Goal: Task Accomplishment & Management: Manage account settings

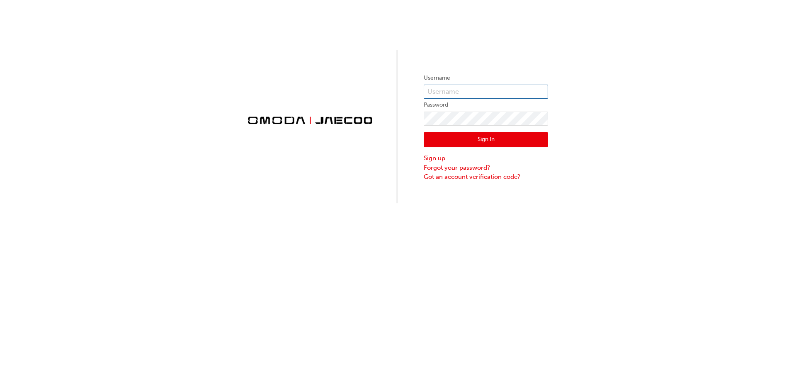
type input "cmnz003"
click at [505, 140] on button "Sign In" at bounding box center [486, 140] width 124 height 16
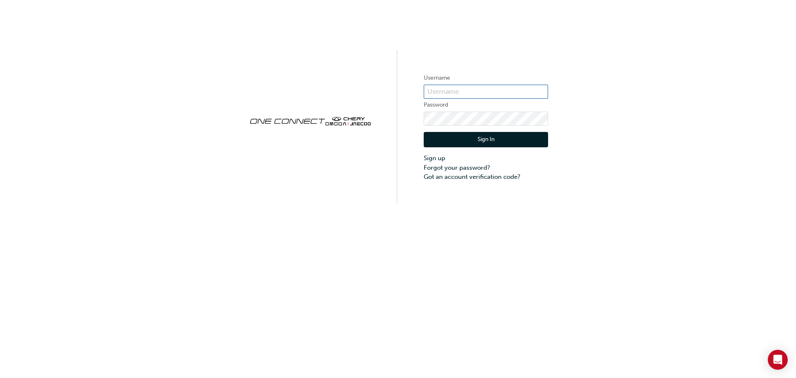
click at [447, 90] on input "text" at bounding box center [486, 92] width 124 height 14
type input "cmnz003"
click at [471, 141] on button "Sign In" at bounding box center [486, 140] width 124 height 16
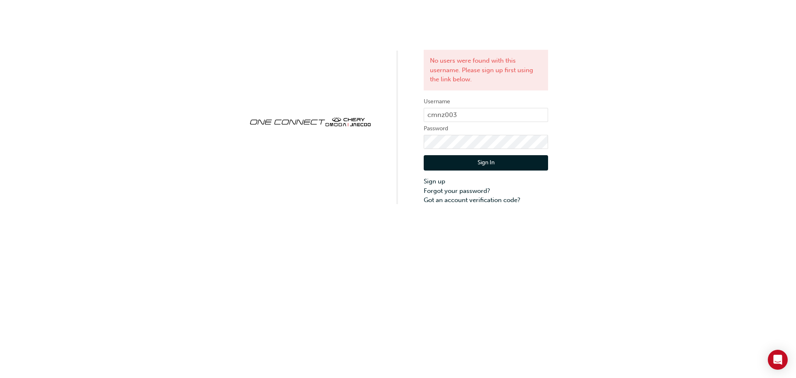
click at [652, 152] on div "No users were found with this username. Please sign up first using the link bel…" at bounding box center [398, 102] width 796 height 205
click at [475, 191] on link "Forgot your password?" at bounding box center [486, 191] width 124 height 10
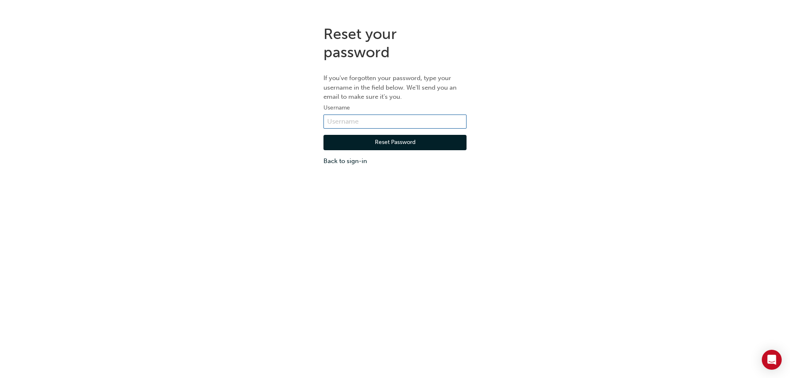
click at [360, 121] on input "text" at bounding box center [394, 121] width 143 height 14
click at [604, 123] on div "Reset your password If you've forgotten your password, type your username in th…" at bounding box center [395, 95] width 790 height 153
click at [379, 119] on input "text" at bounding box center [394, 121] width 143 height 14
click at [614, 201] on div "Reset your password If you've forgotten your password, type your username in th…" at bounding box center [395, 208] width 790 height 378
click at [351, 161] on link "Back to sign-in" at bounding box center [394, 161] width 143 height 10
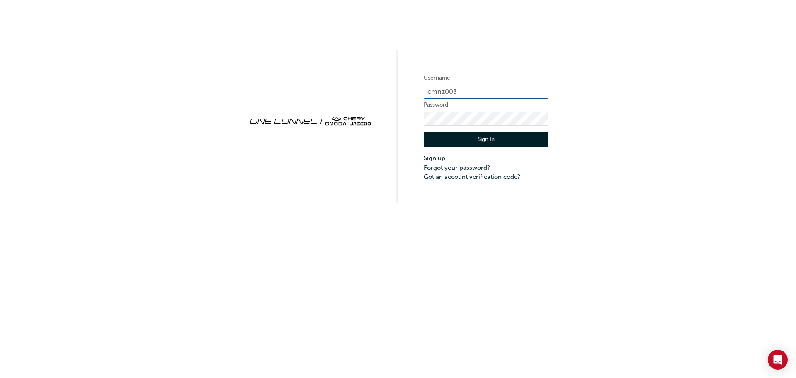
click at [468, 87] on input "cmnz003" at bounding box center [486, 92] width 124 height 14
type input "c"
click at [456, 84] on form "Username Password Sign In Sign up Forgot your password? Got an account verifica…" at bounding box center [486, 127] width 124 height 108
click at [450, 93] on input "text" at bounding box center [486, 92] width 124 height 14
click at [449, 92] on input "text" at bounding box center [486, 92] width 124 height 14
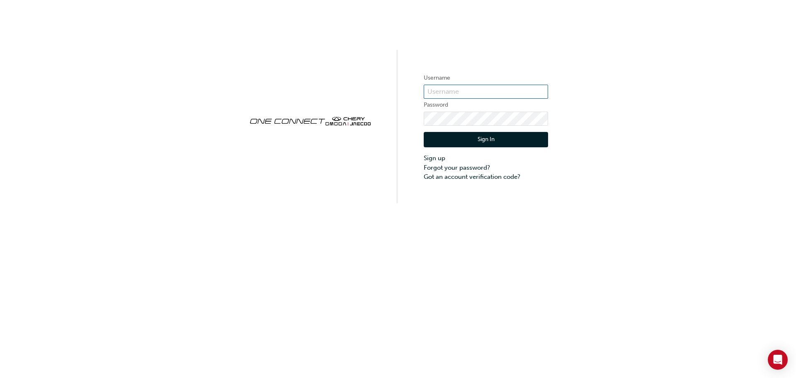
type input "cmnz003"
click at [485, 140] on button "Sign In" at bounding box center [486, 140] width 124 height 16
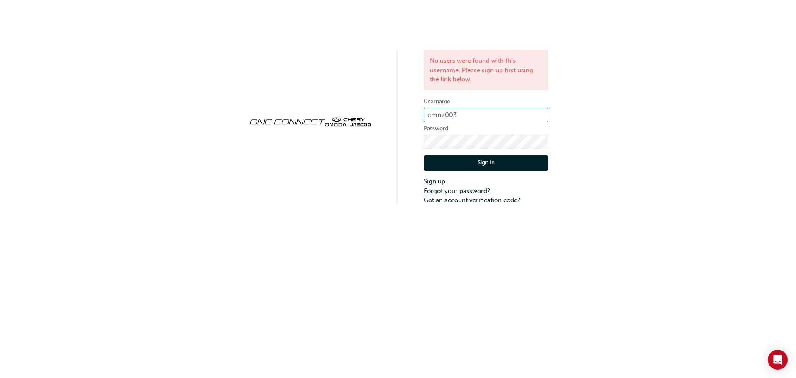
drag, startPoint x: 492, startPoint y: 111, endPoint x: 485, endPoint y: 114, distance: 8.3
click at [492, 111] on input "cmnz003" at bounding box center [486, 115] width 124 height 14
drag, startPoint x: 468, startPoint y: 114, endPoint x: 408, endPoint y: 114, distance: 60.1
click at [408, 114] on div "No users were found with this username. Please sign up first using the link bel…" at bounding box center [398, 102] width 796 height 205
click at [463, 186] on link "Forgot your password?" at bounding box center [486, 191] width 124 height 10
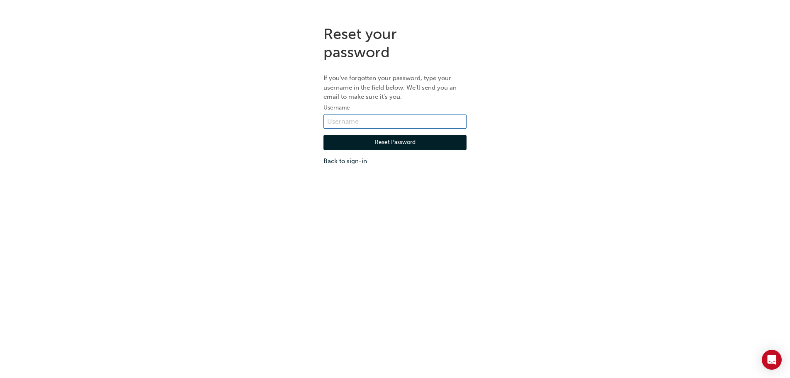
click at [343, 125] on input "text" at bounding box center [394, 121] width 143 height 14
paste input "cmnz003"
type input "cmnz003"
click at [367, 143] on button "Reset Password" at bounding box center [394, 143] width 143 height 16
